Goal: Task Accomplishment & Management: Manage account settings

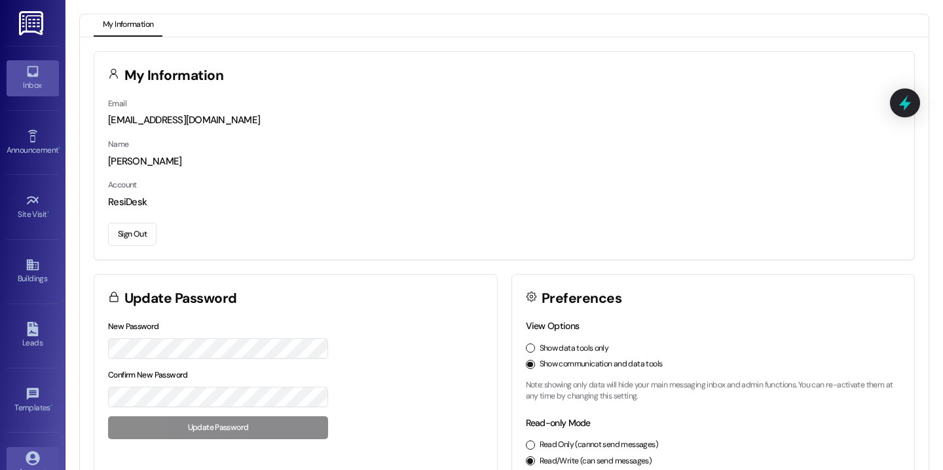
click at [28, 83] on div "Inbox" at bounding box center [33, 85] width 66 height 13
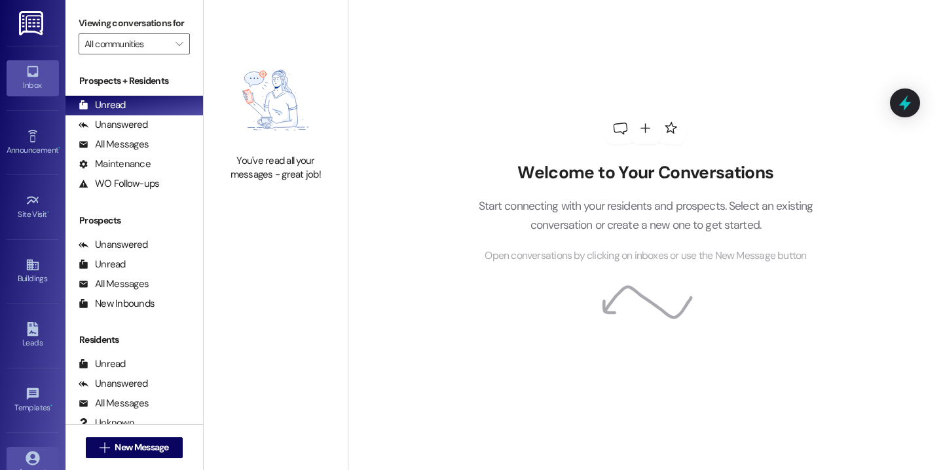
click at [34, 461] on icon at bounding box center [33, 458] width 14 height 14
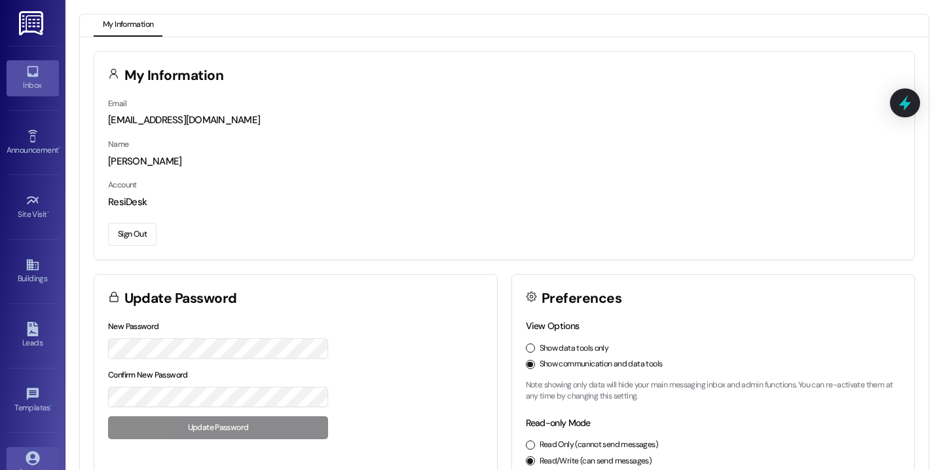
click at [26, 70] on icon at bounding box center [33, 71] width 14 height 14
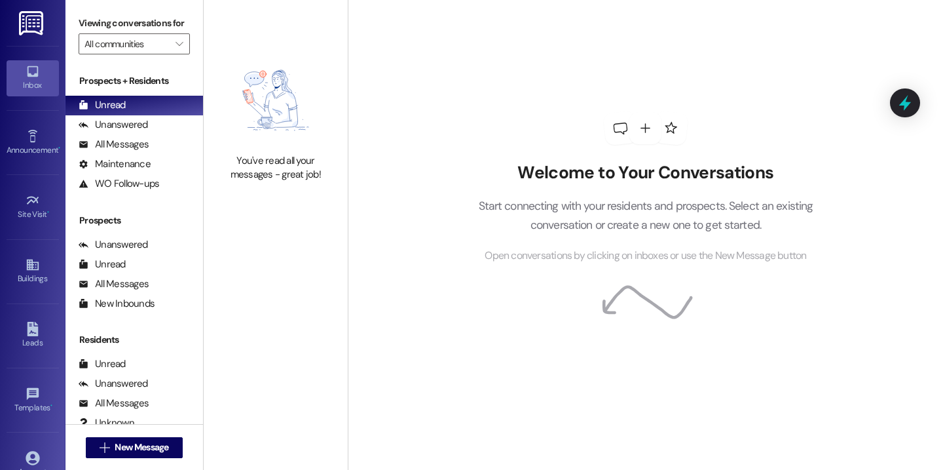
click at [191, 43] on div "Viewing conversations for All communities " at bounding box center [135, 33] width 138 height 67
click at [287, 69] on img at bounding box center [275, 100] width 115 height 94
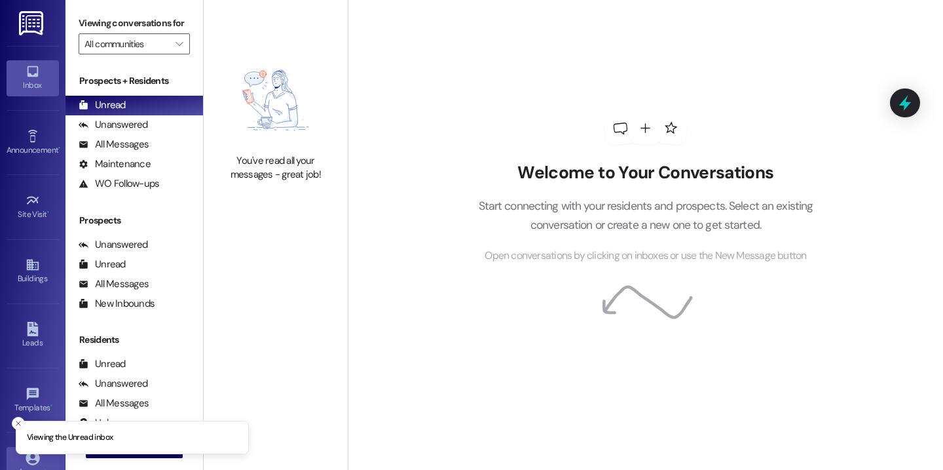
click at [38, 457] on link "Account" at bounding box center [33, 464] width 52 height 35
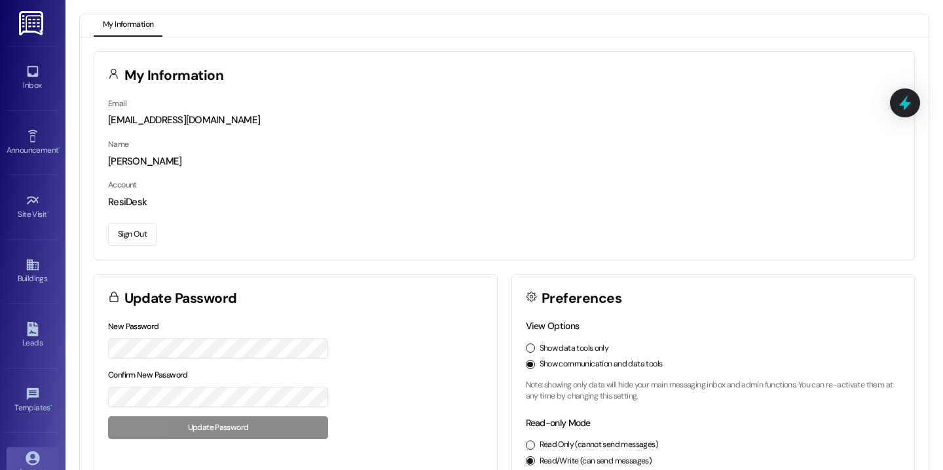
click at [138, 232] on button "Sign Out" at bounding box center [132, 234] width 48 height 23
